Goal: Find specific page/section

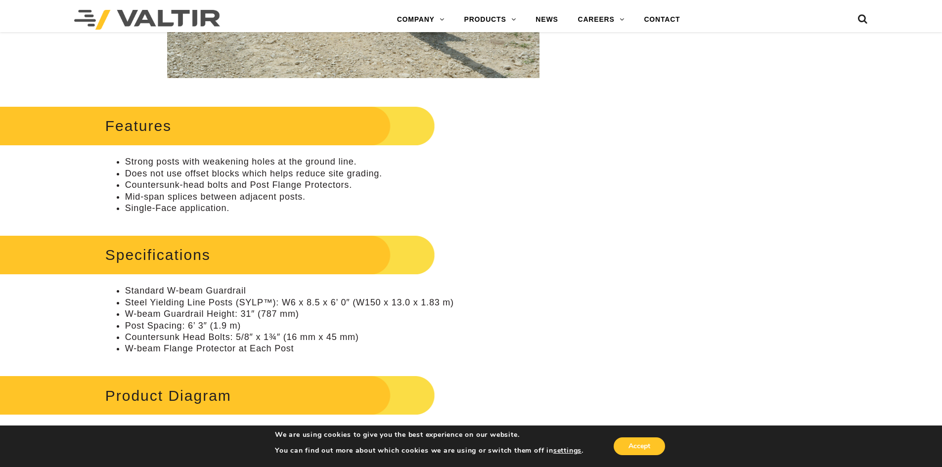
scroll to position [395, 0]
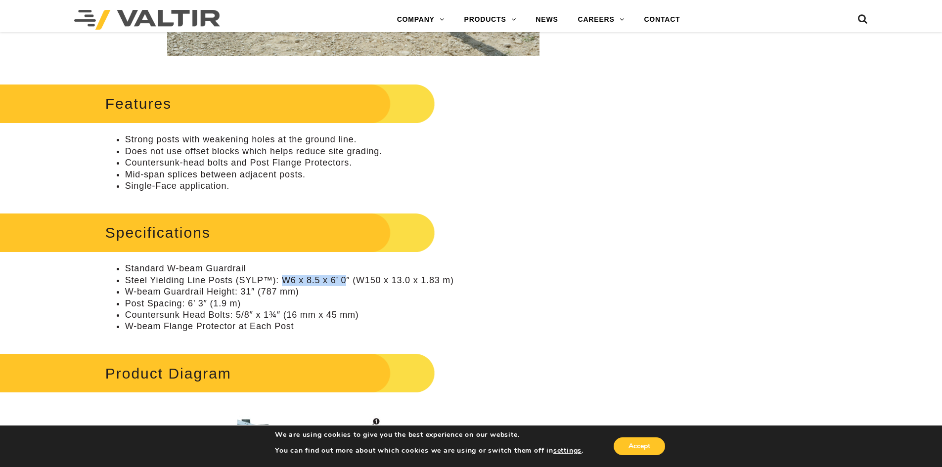
drag, startPoint x: 283, startPoint y: 280, endPoint x: 345, endPoint y: 279, distance: 62.8
click at [345, 279] on li "Steel Yielding Line Posts (SYLP™): W6 x 8.5 x 6’ 0″ (W150 x 13.0 x 1.83 m)" at bounding box center [363, 280] width 476 height 11
click at [378, 280] on li "Steel Yielding Line Posts (SYLP™): W6 x 8.5 x 6’ 0″ (W150 x 13.0 x 1.83 m)" at bounding box center [363, 280] width 476 height 11
drag, startPoint x: 379, startPoint y: 280, endPoint x: 356, endPoint y: 279, distance: 22.8
click at [356, 279] on li "Steel Yielding Line Posts (SYLP™): W6 x 8.5 x 6’ 0″ (W150 x 13.0 x 1.83 m)" at bounding box center [363, 280] width 476 height 11
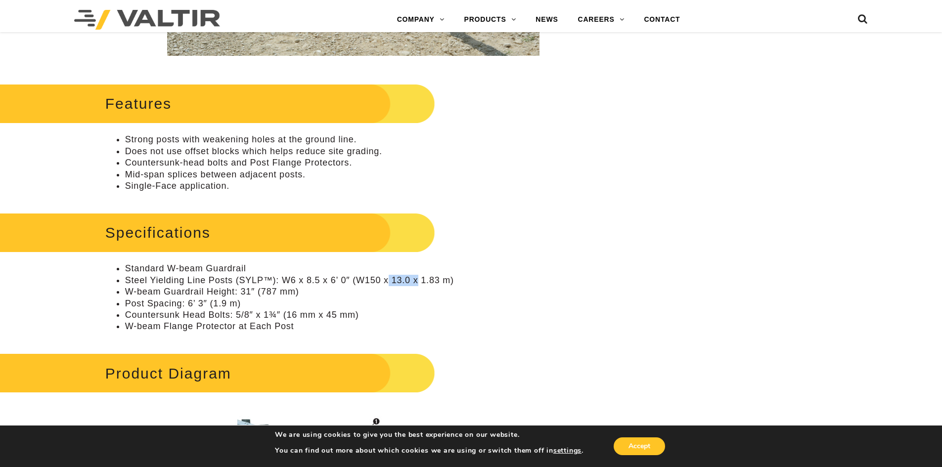
drag, startPoint x: 388, startPoint y: 279, endPoint x: 416, endPoint y: 279, distance: 28.2
click at [416, 279] on li "Steel Yielding Line Posts (SYLP™): W6 x 8.5 x 6’ 0″ (W150 x 13.0 x 1.83 m)" at bounding box center [363, 280] width 476 height 11
click at [407, 280] on li "Steel Yielding Line Posts (SYLP™): W6 x 8.5 x 6’ 0″ (W150 x 13.0 x 1.83 m)" at bounding box center [363, 280] width 476 height 11
drag, startPoint x: 407, startPoint y: 280, endPoint x: 393, endPoint y: 280, distance: 13.8
click at [393, 280] on li "Steel Yielding Line Posts (SYLP™): W6 x 8.5 x 6’ 0″ (W150 x 13.0 x 1.83 m)" at bounding box center [363, 280] width 476 height 11
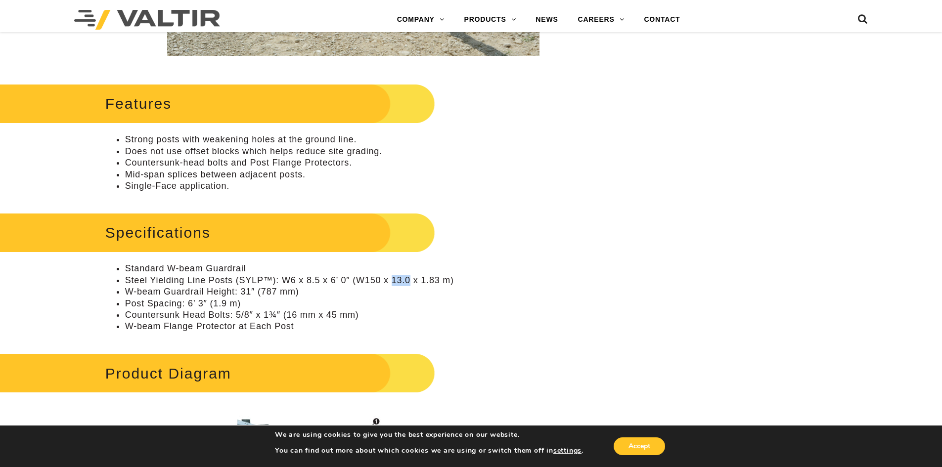
click at [406, 278] on li "Steel Yielding Line Posts (SYLP™): W6 x 8.5 x 6’ 0″ (W150 x 13.0 x 1.83 m)" at bounding box center [363, 280] width 476 height 11
click at [407, 282] on li "Steel Yielding Line Posts (SYLP™): W6 x 8.5 x 6’ 0″ (W150 x 13.0 x 1.83 m)" at bounding box center [363, 280] width 476 height 11
drag, startPoint x: 376, startPoint y: 281, endPoint x: 356, endPoint y: 282, distance: 19.8
click at [356, 282] on li "Steel Yielding Line Posts (SYLP™): W6 x 8.5 x 6’ 0″ (W150 x 13.0 x 1.83 m)" at bounding box center [363, 280] width 476 height 11
drag, startPoint x: 292, startPoint y: 281, endPoint x: 287, endPoint y: 280, distance: 5.2
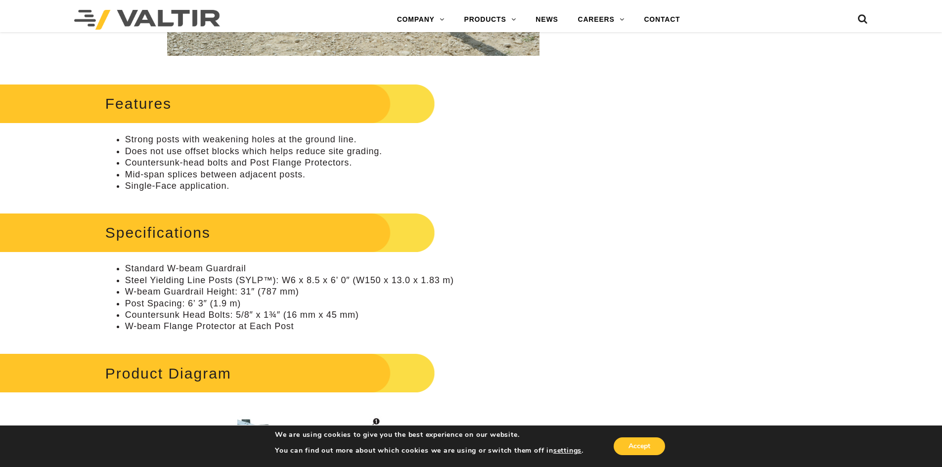
click at [286, 280] on li "Steel Yielding Line Posts (SYLP™): W6 x 8.5 x 6’ 0″ (W150 x 13.0 x 1.83 m)" at bounding box center [363, 280] width 476 height 11
click at [288, 278] on li "Steel Yielding Line Posts (SYLP™): W6 x 8.5 x 6’ 0″ (W150 x 13.0 x 1.83 m)" at bounding box center [363, 280] width 476 height 11
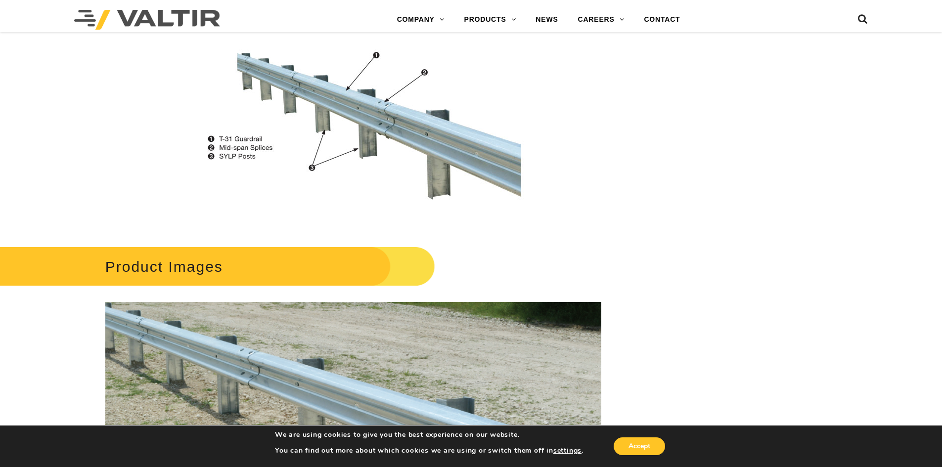
scroll to position [725, 0]
